Goal: Obtain resource: Download file/media

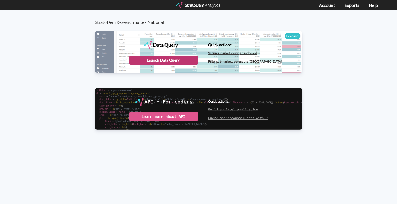
click at [155, 58] on div "Launch Data Query" at bounding box center [163, 60] width 68 height 9
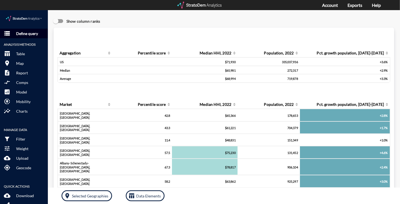
click p "Define query"
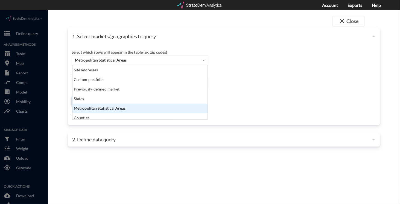
click span "Metropolitan Statistical Areas"
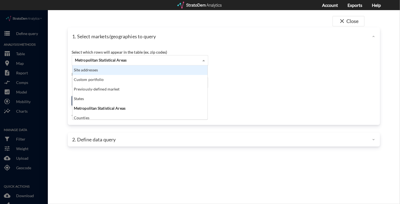
click div "Site addresses"
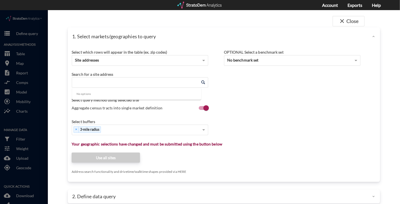
click input "Enter an address"
paste input "4136 Landover Ln, Raleigh, NC 27616"
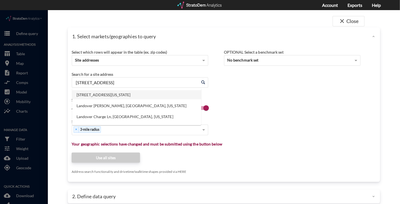
click li "4136 Landover Ln, Raleigh, North Carolina"
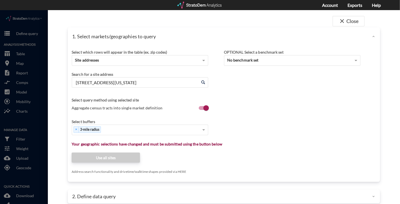
type input "4136 Landover Ln, Raleigh, North Carolina"
click span "Aggregate census tracts into single market definition"
click input "Aggregate census tracts into single market definition"
checkbox input "false"
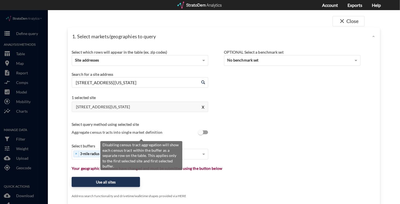
scroll to position [1, 0]
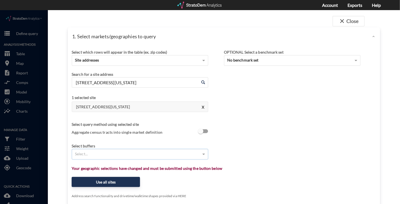
type input "1"
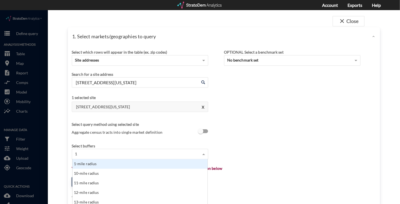
scroll to position [50, 132]
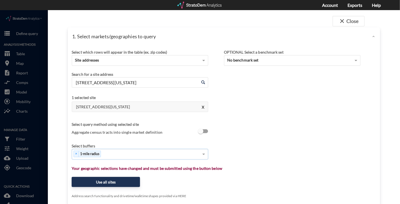
type input "3"
type input "5"
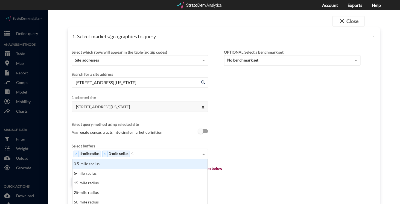
scroll to position [36, 0]
type input "10"
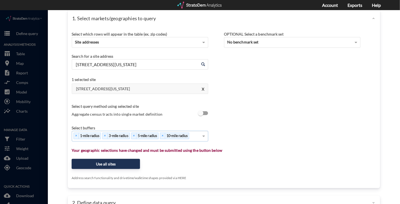
scroll to position [19, 0]
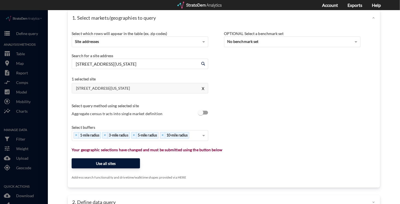
click button "Use all sites"
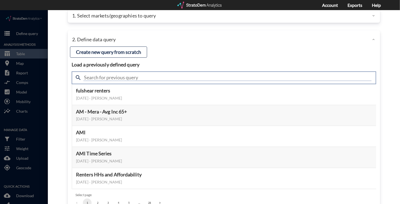
click input "text"
type input "meta"
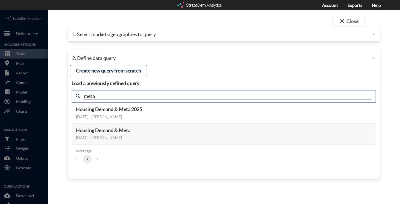
scroll to position [0, 0]
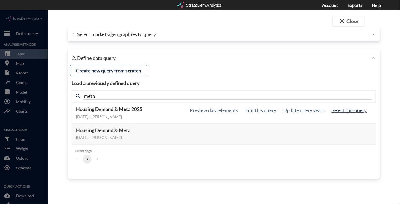
click button "Select this query"
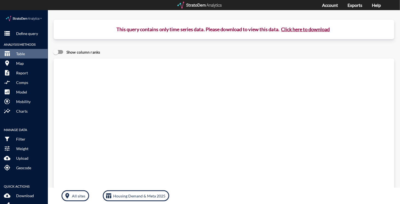
drag, startPoint x: 70, startPoint y: 72, endPoint x: 78, endPoint y: 69, distance: 8.2
click div "Query progress Home value estimates modeled in part using aggregate data provid…"
click button "Click here to download"
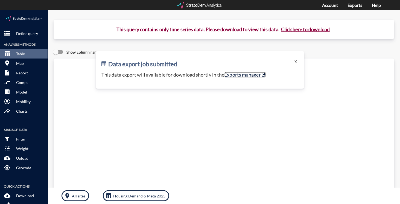
click link "Exports manager"
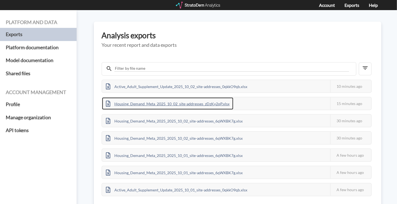
click at [147, 103] on div "Housing_Demand_Meta_2025_10_02_site-addresses_zDzKy2qP.xlsx" at bounding box center [167, 103] width 131 height 12
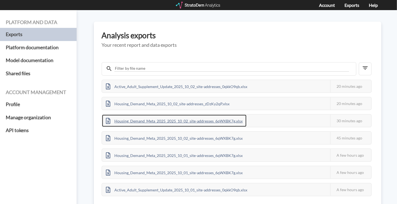
click at [188, 121] on div "Housing_Demand_Meta_2025_2025_10_02_site-addresses_6qWXBK7g.xlsx" at bounding box center [174, 121] width 144 height 12
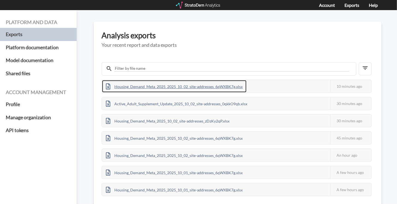
click at [193, 86] on div "Housing_Demand_Meta_2025_2025_10_02_site-addresses_6qWXBK7g.xlsx" at bounding box center [174, 86] width 144 height 12
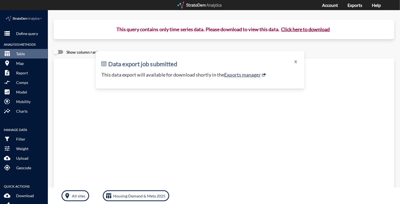
click div "Query progress Home value estimates modeled in part using aggregate data provid…"
click button "X"
click p "Define query"
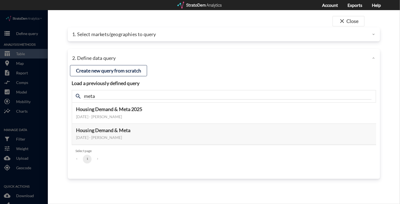
click p "1. Select markets/geographies to query"
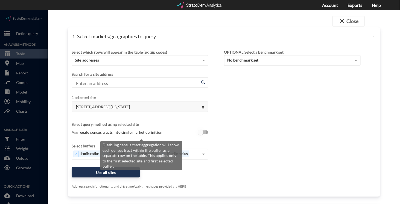
click input "Aggregate census tracts into single market definition"
checkbox input "true"
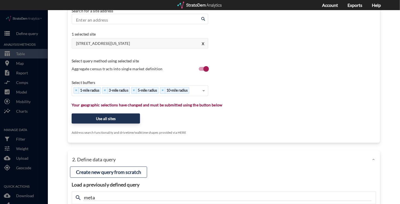
scroll to position [63, 0]
click button "Use all sites"
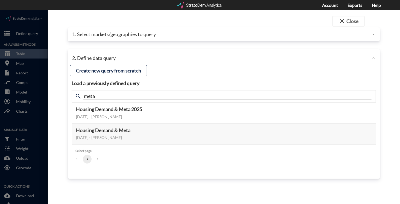
scroll to position [0, 0]
click button "Select this query"
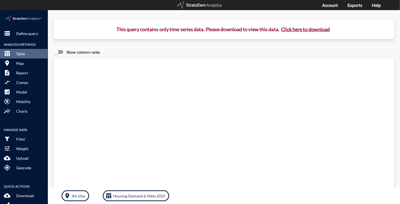
click button "Click here to download"
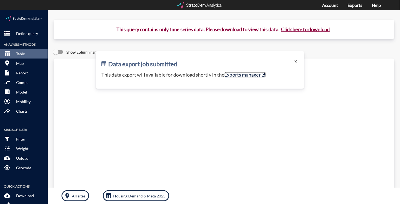
click link "Exports manager"
